Goal: Communication & Community: Share content

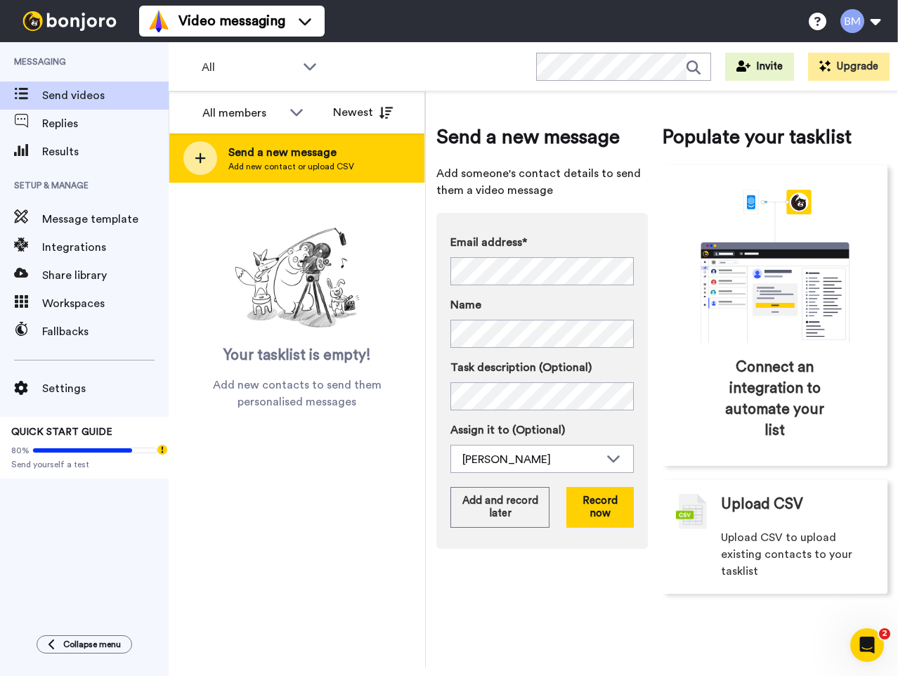
click at [206, 158] on div at bounding box center [200, 158] width 34 height 34
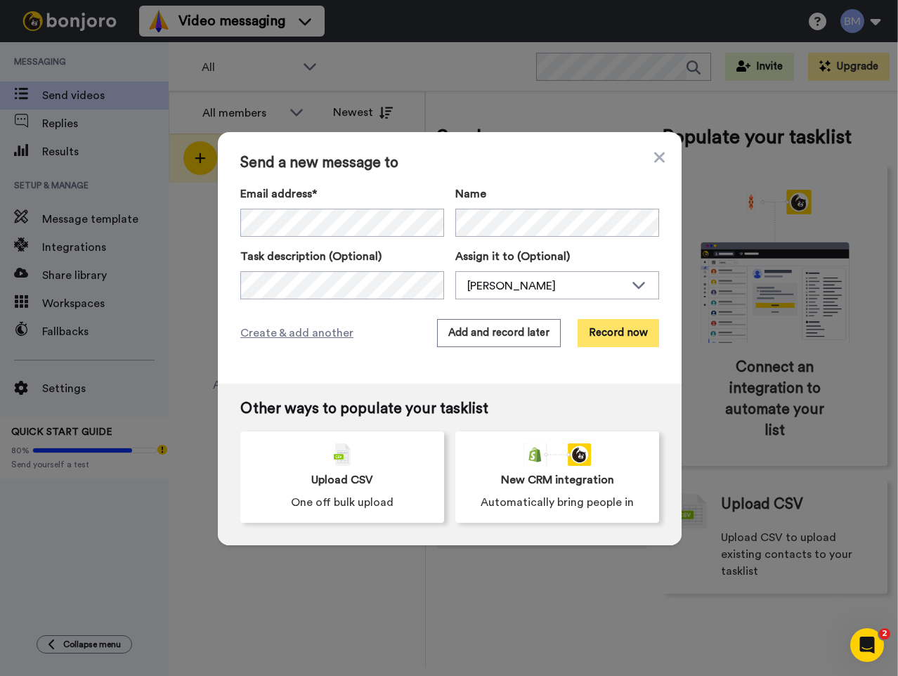
click at [588, 337] on button "Record now" at bounding box center [617, 333] width 81 height 28
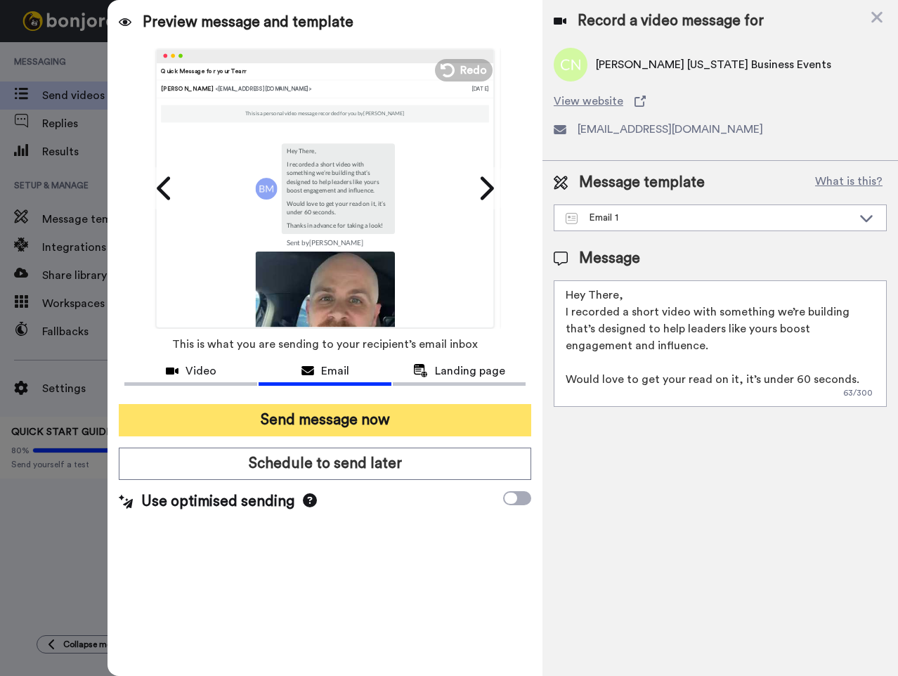
click at [362, 422] on button "Send message now" at bounding box center [325, 420] width 412 height 32
